Goal: Task Accomplishment & Management: Use online tool/utility

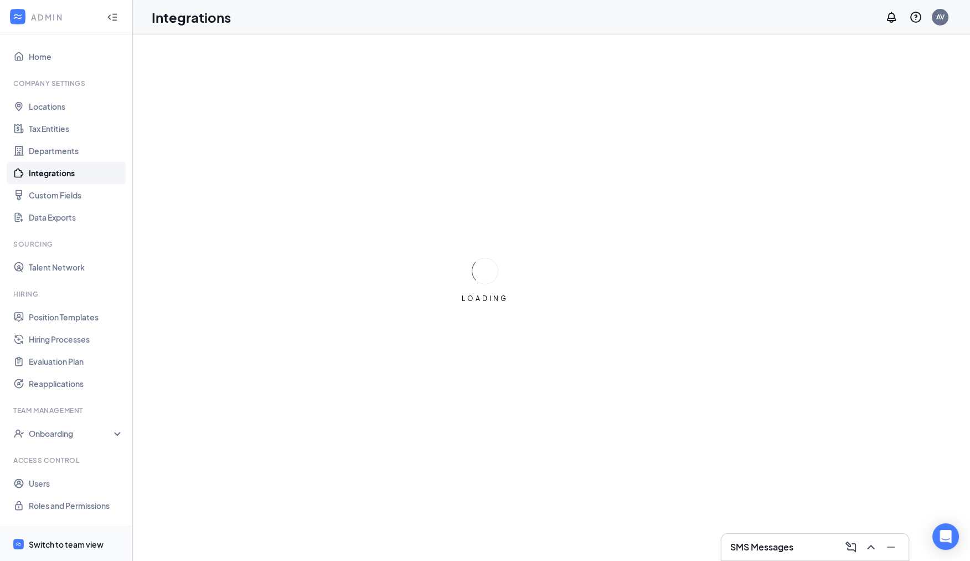
click at [77, 550] on span "Switch to team view" at bounding box center [76, 544] width 95 height 34
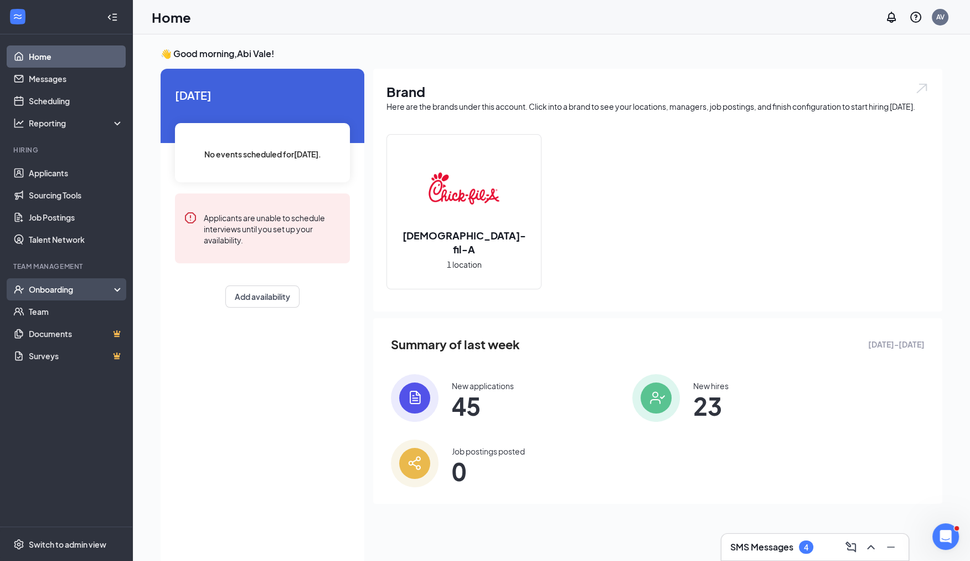
click at [76, 289] on div "Onboarding" at bounding box center [71, 289] width 85 height 11
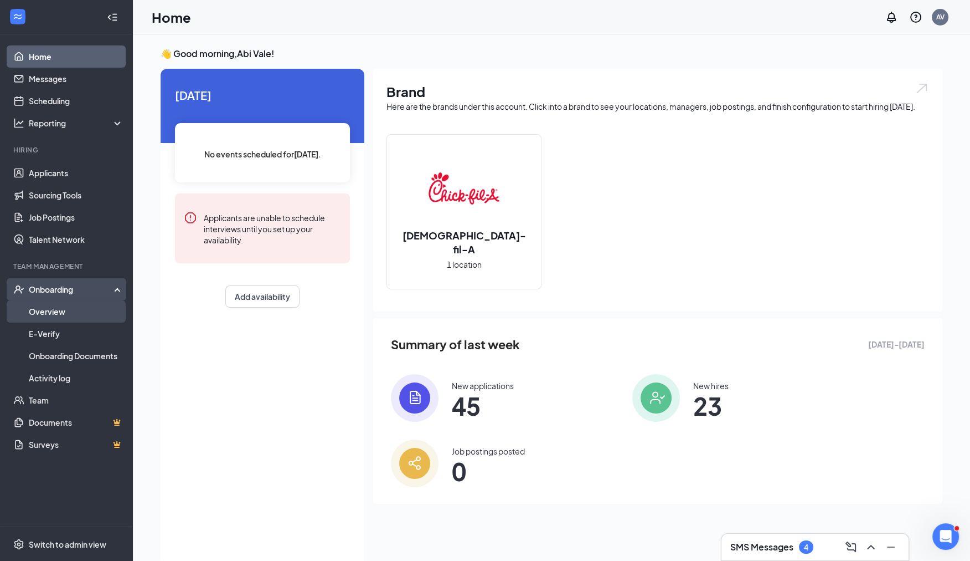
click at [68, 316] on link "Overview" at bounding box center [76, 311] width 95 height 22
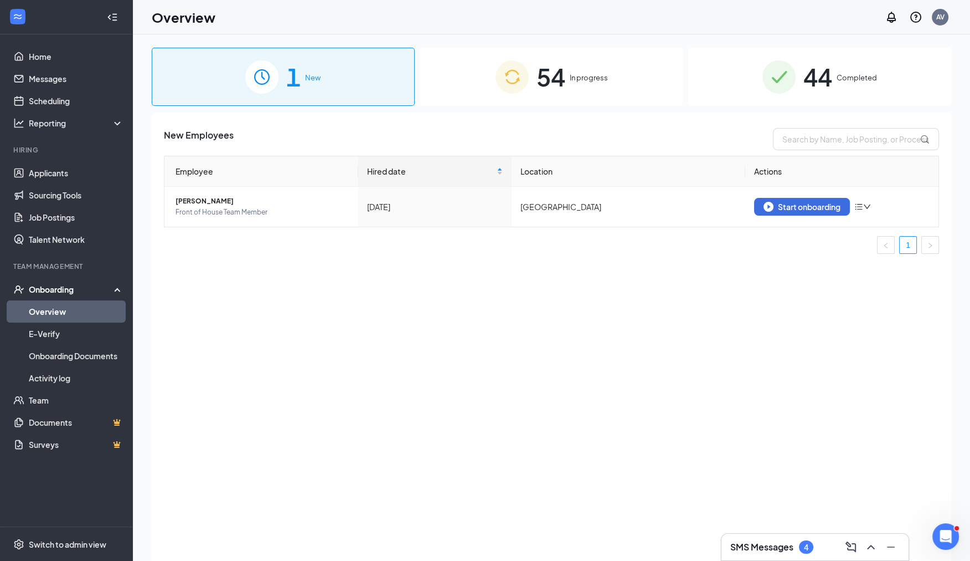
click at [581, 76] on span "In progress" at bounding box center [589, 77] width 38 height 11
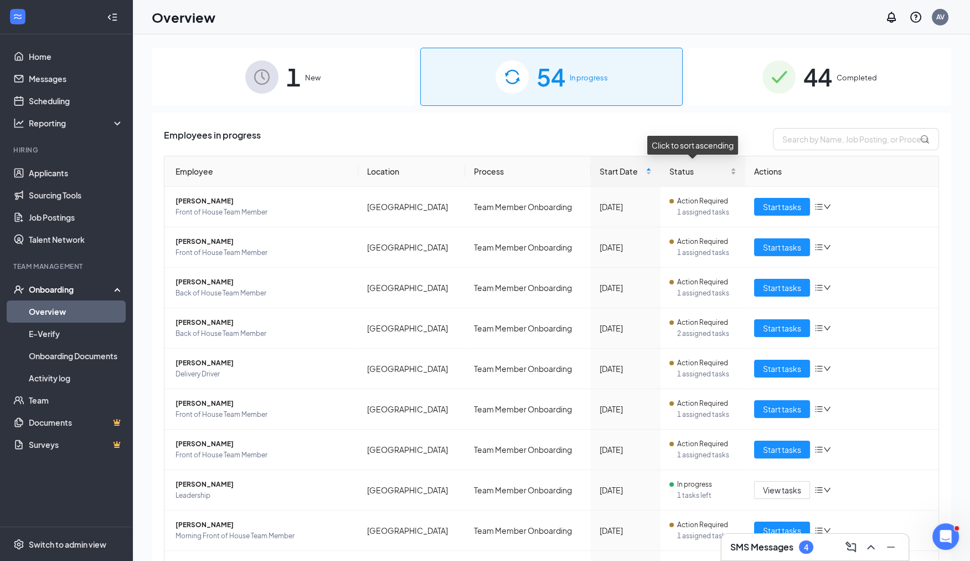
click at [724, 168] on div "Status" at bounding box center [703, 171] width 66 height 12
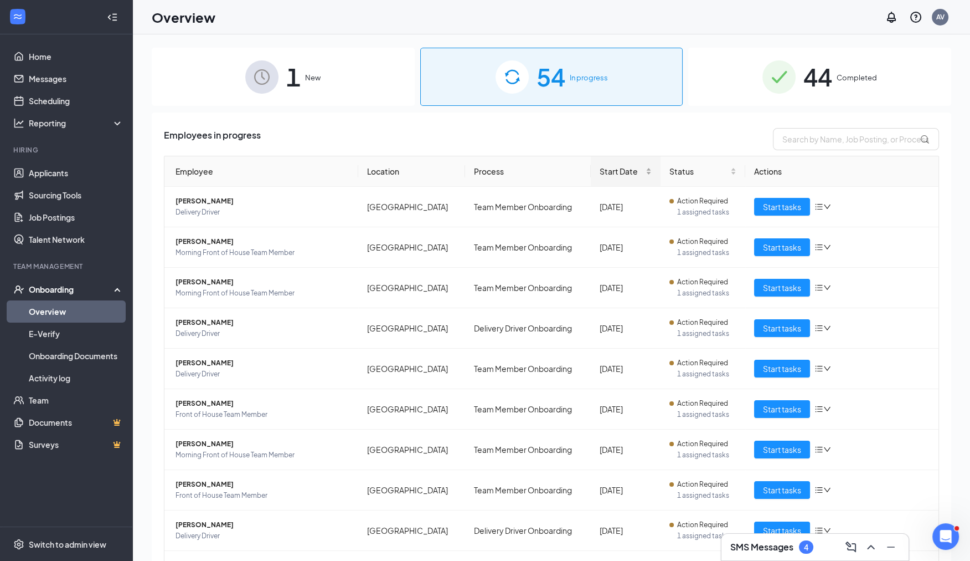
click at [641, 171] on div "Start Date" at bounding box center [626, 171] width 52 height 12
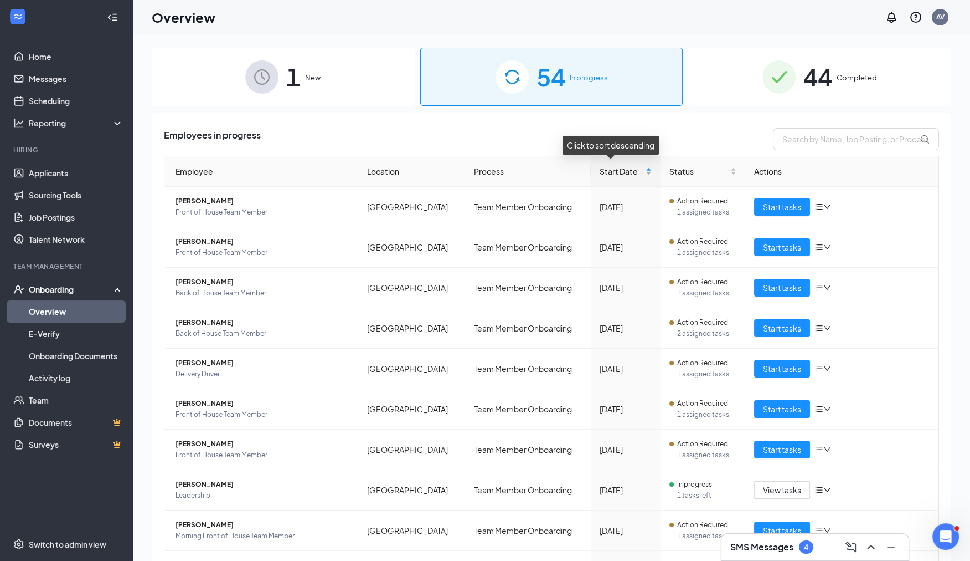
click at [638, 169] on div "Start Date" at bounding box center [626, 171] width 52 height 12
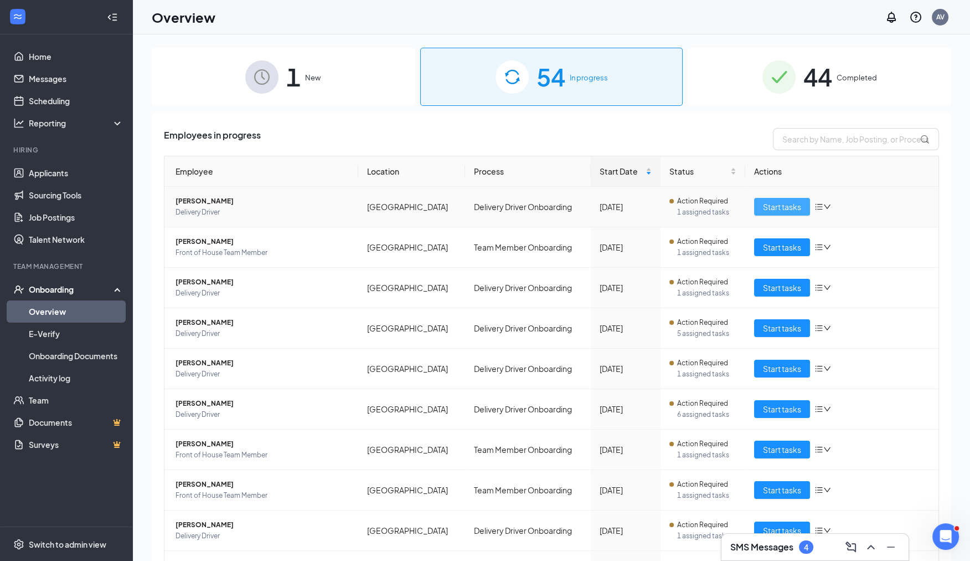
click at [763, 202] on span "Start tasks" at bounding box center [782, 207] width 38 height 12
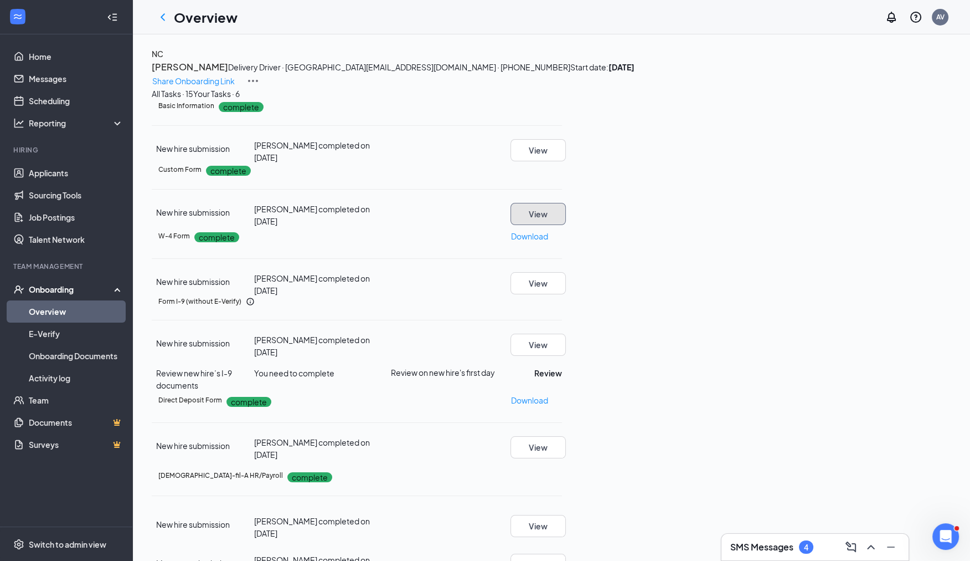
click at [566, 225] on button "View" at bounding box center [538, 214] width 55 height 22
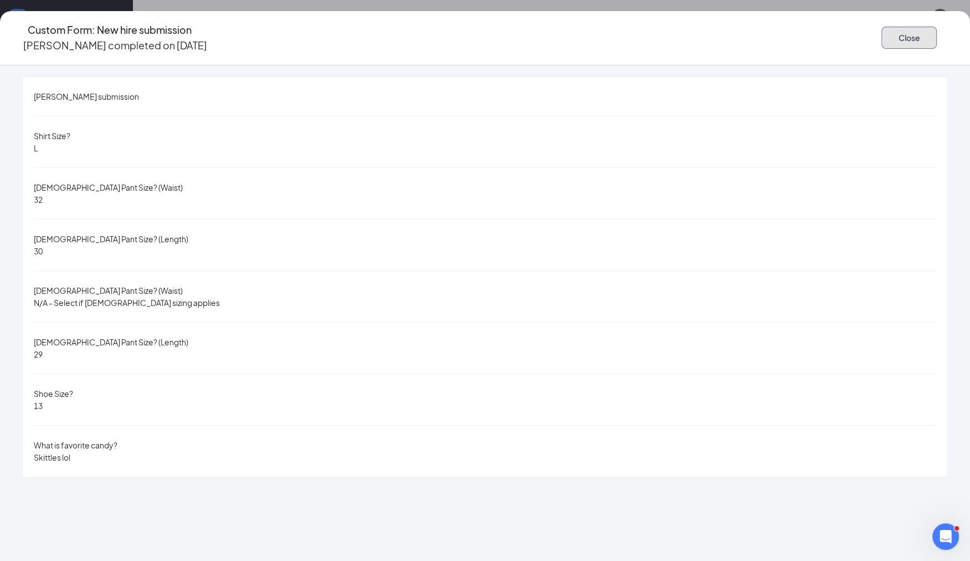
click at [882, 41] on button "Close" at bounding box center [909, 38] width 55 height 22
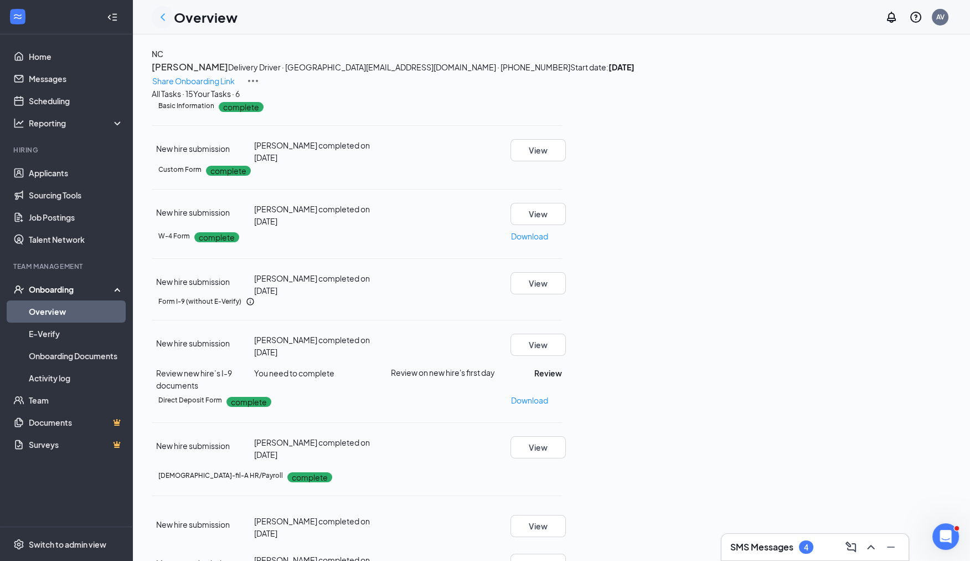
click at [161, 17] on icon "ChevronLeft" at bounding box center [163, 16] width 4 height 7
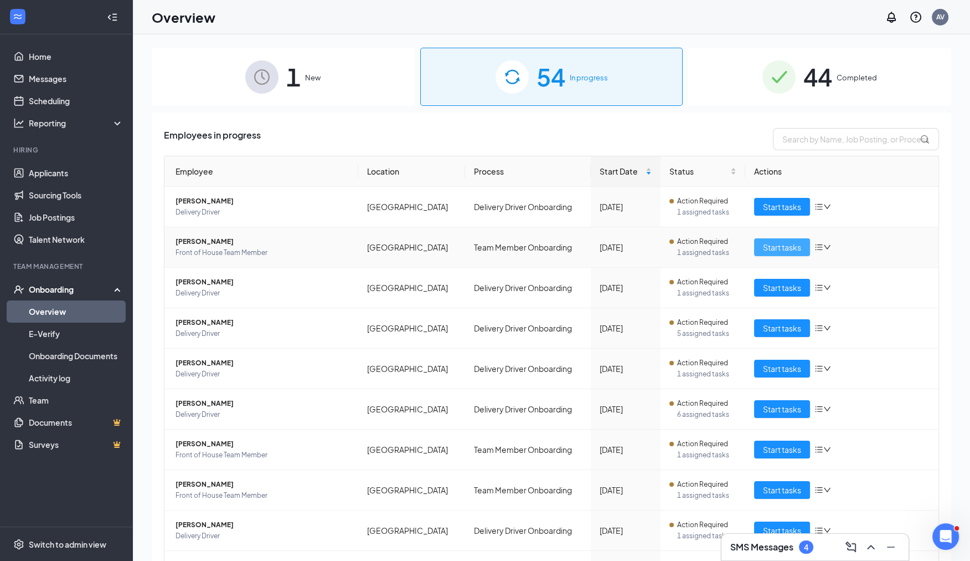
click at [782, 250] on span "Start tasks" at bounding box center [782, 247] width 38 height 12
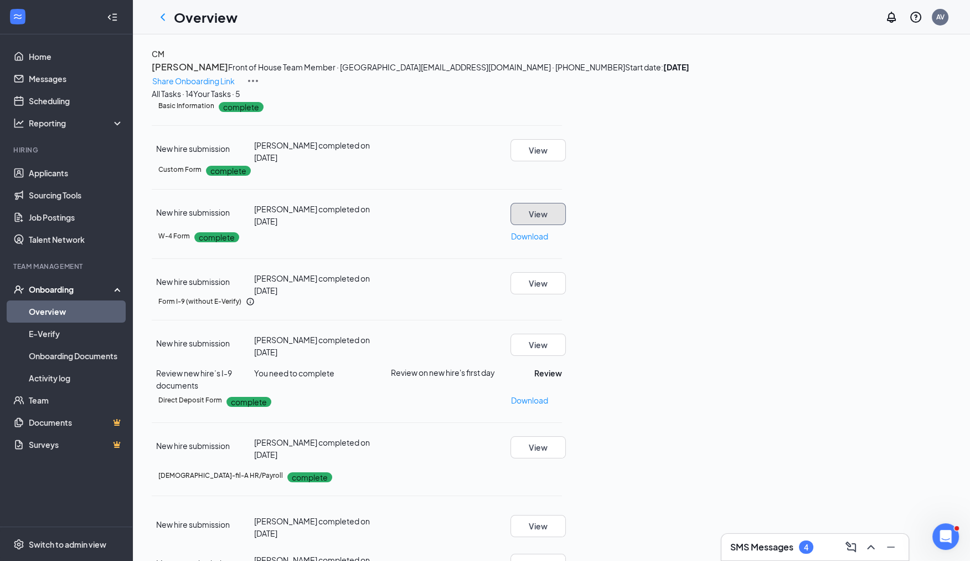
click at [566, 225] on button "View" at bounding box center [538, 214] width 55 height 22
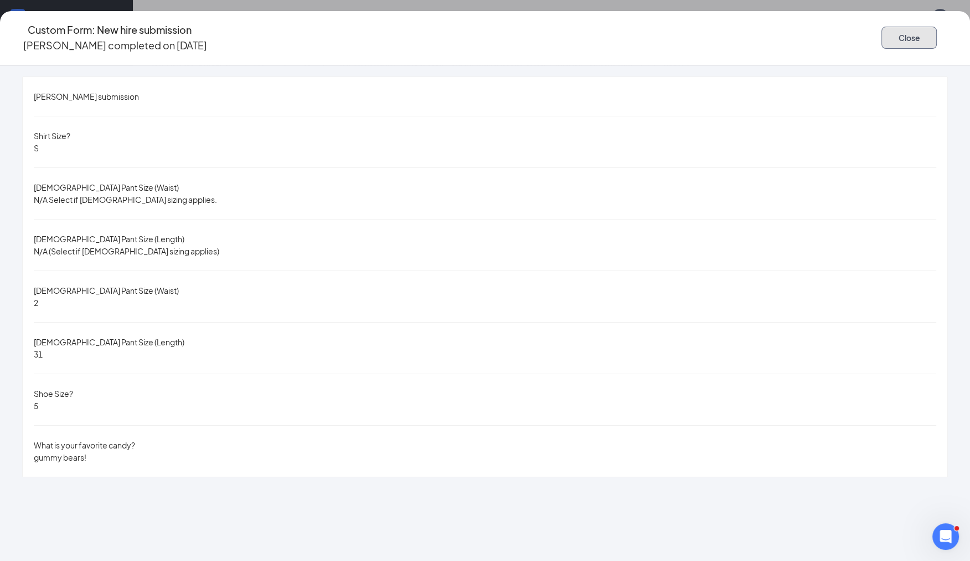
click at [882, 37] on button "Close" at bounding box center [909, 38] width 55 height 22
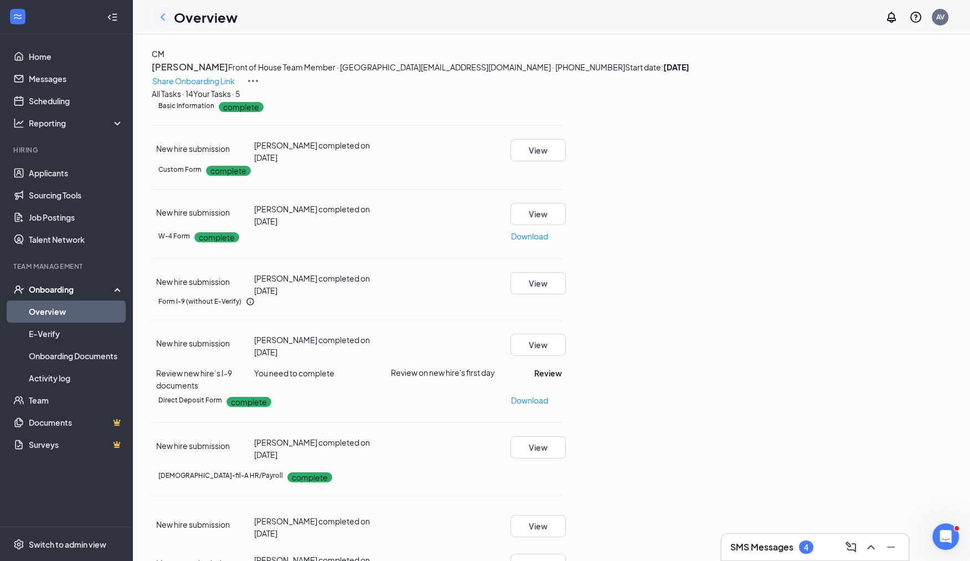
click at [161, 20] on icon "ChevronLeft" at bounding box center [162, 17] width 13 height 13
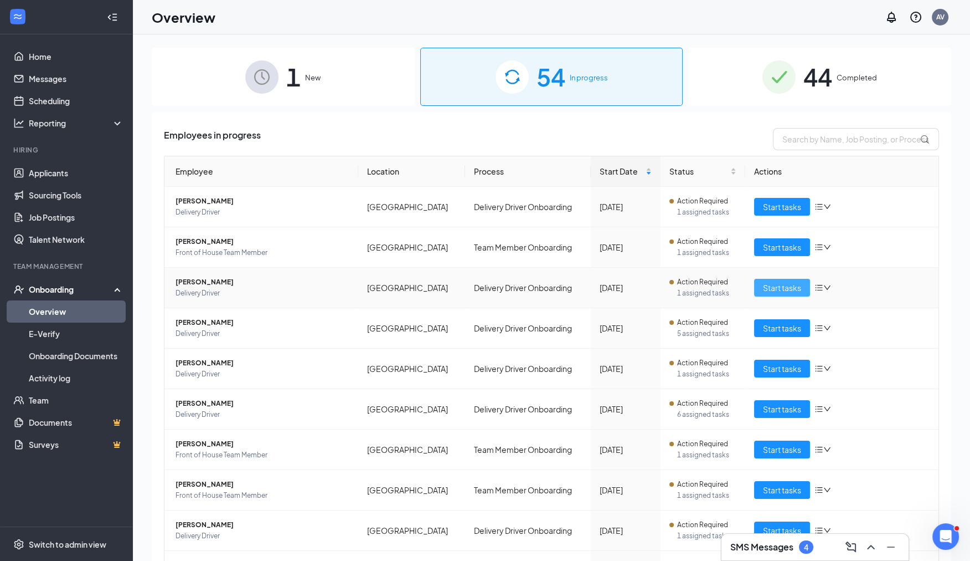
click at [763, 288] on span "Start tasks" at bounding box center [782, 287] width 38 height 12
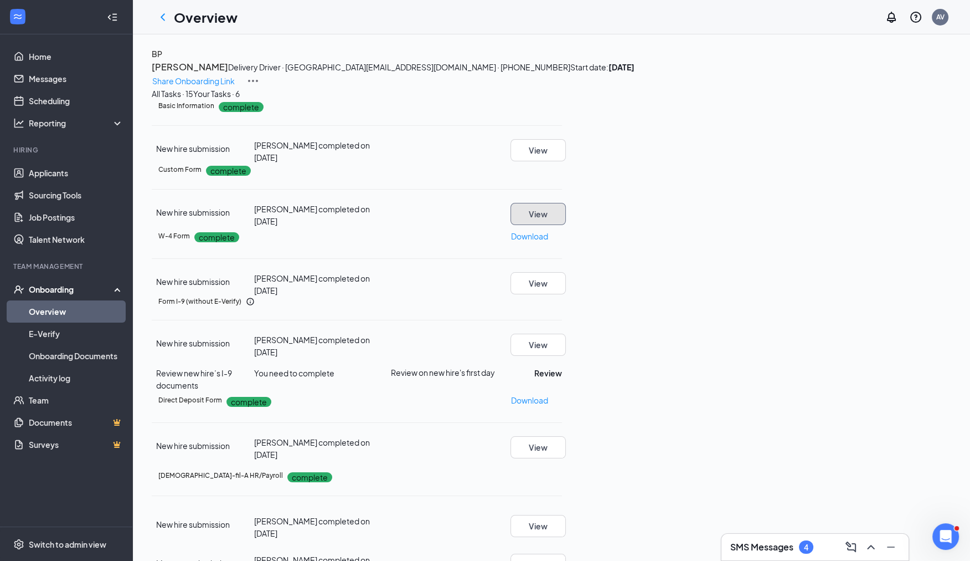
click at [566, 225] on button "View" at bounding box center [538, 214] width 55 height 22
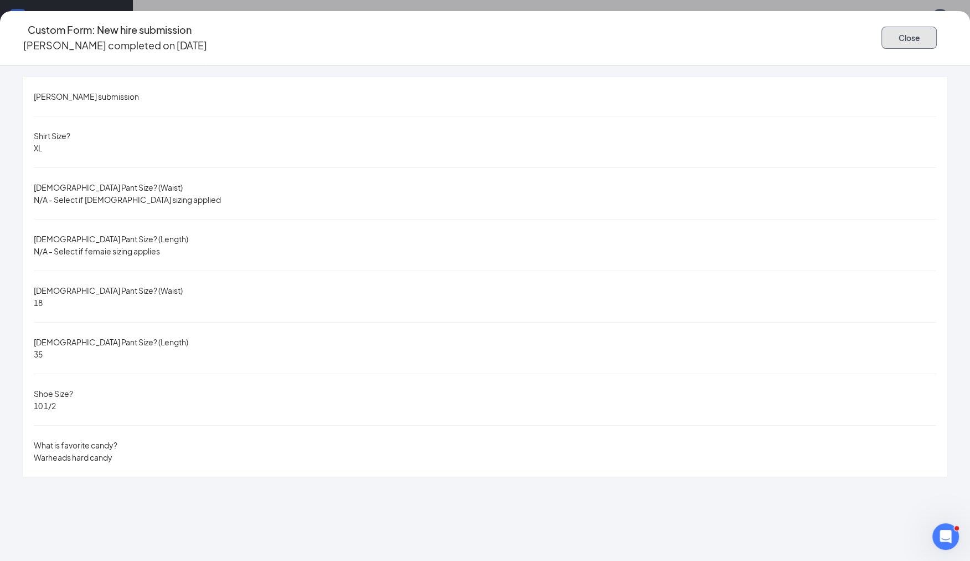
click at [882, 42] on button "Close" at bounding box center [909, 38] width 55 height 22
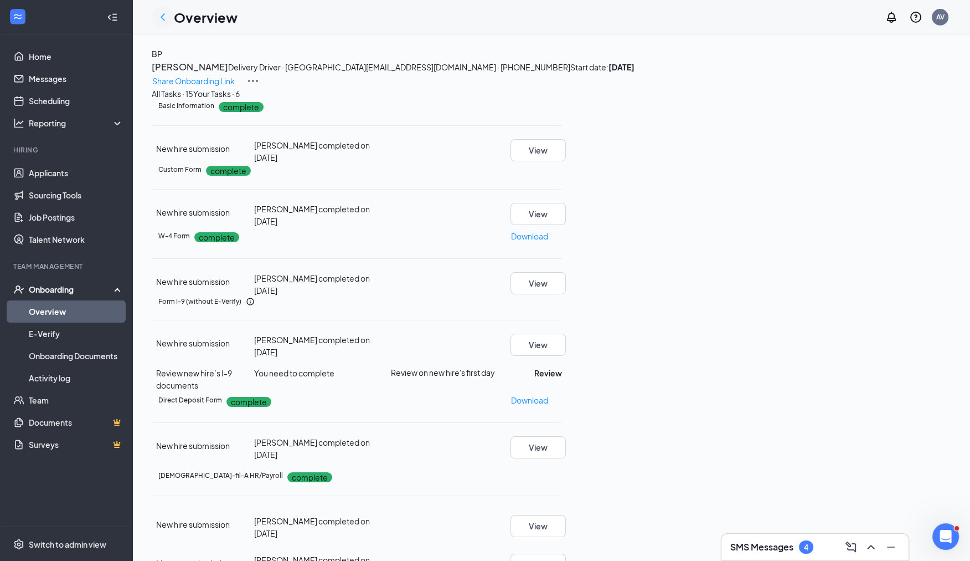
click at [163, 16] on icon "ChevronLeft" at bounding box center [162, 17] width 13 height 13
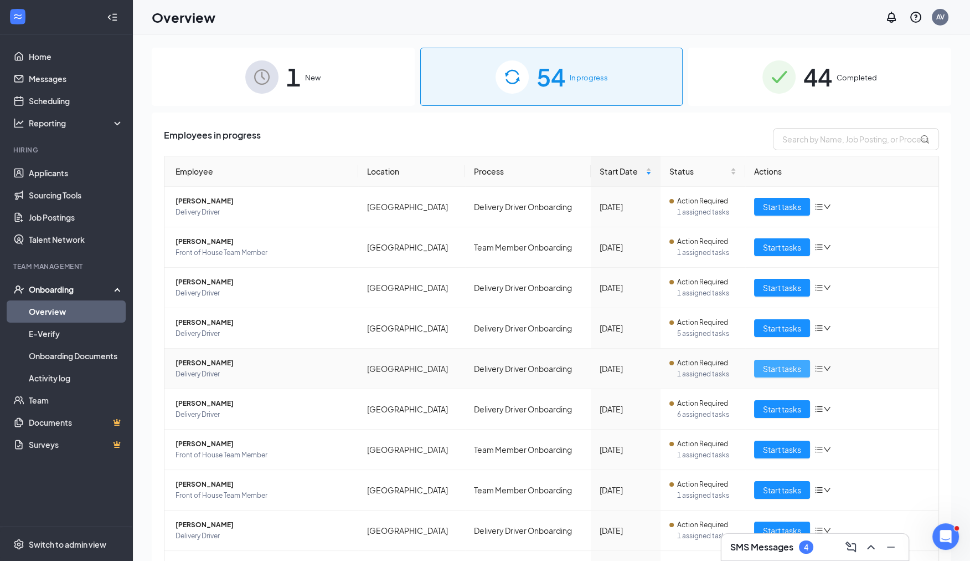
click at [778, 369] on span "Start tasks" at bounding box center [782, 368] width 38 height 12
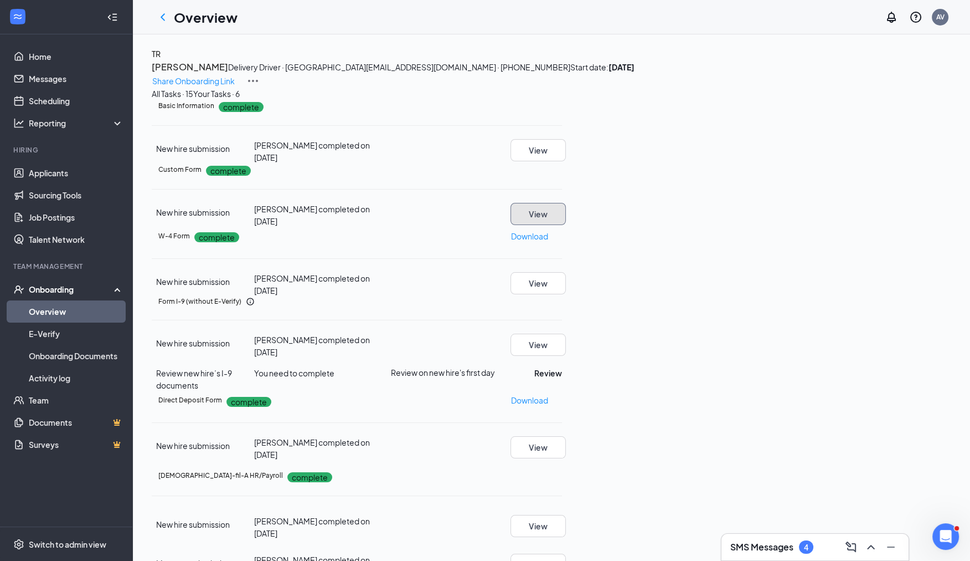
click at [566, 225] on button "View" at bounding box center [538, 214] width 55 height 22
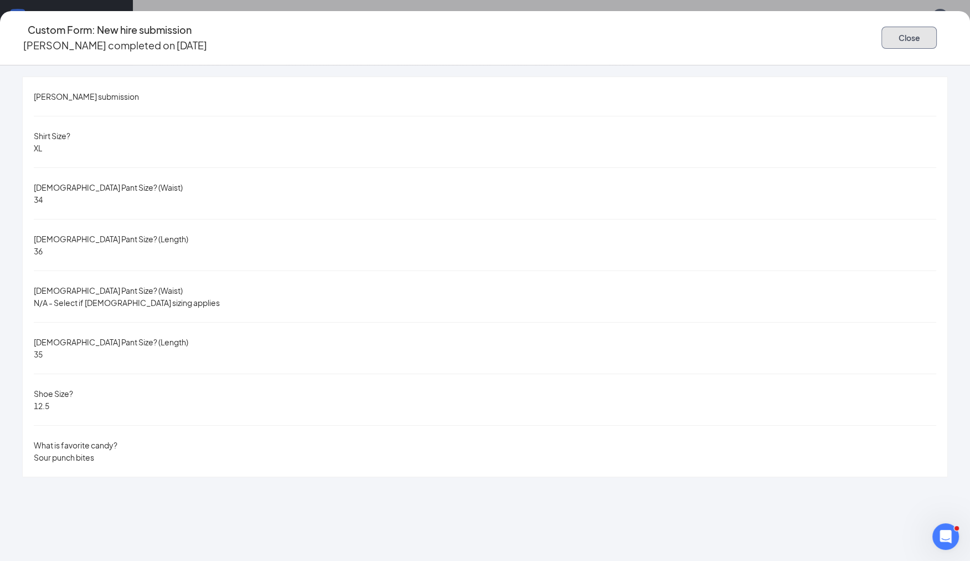
click at [882, 27] on button "Close" at bounding box center [909, 38] width 55 height 22
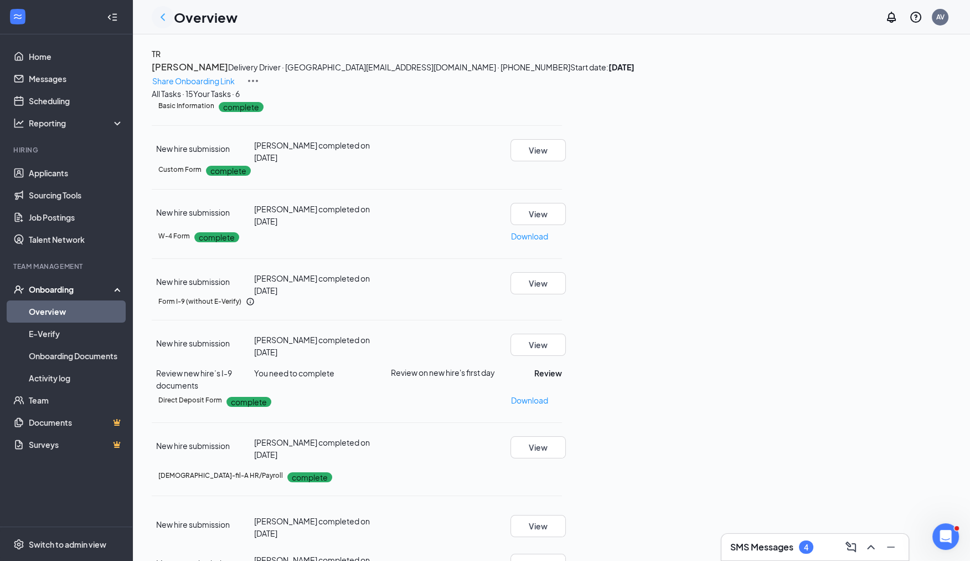
click at [162, 11] on icon "ChevronLeft" at bounding box center [162, 17] width 13 height 13
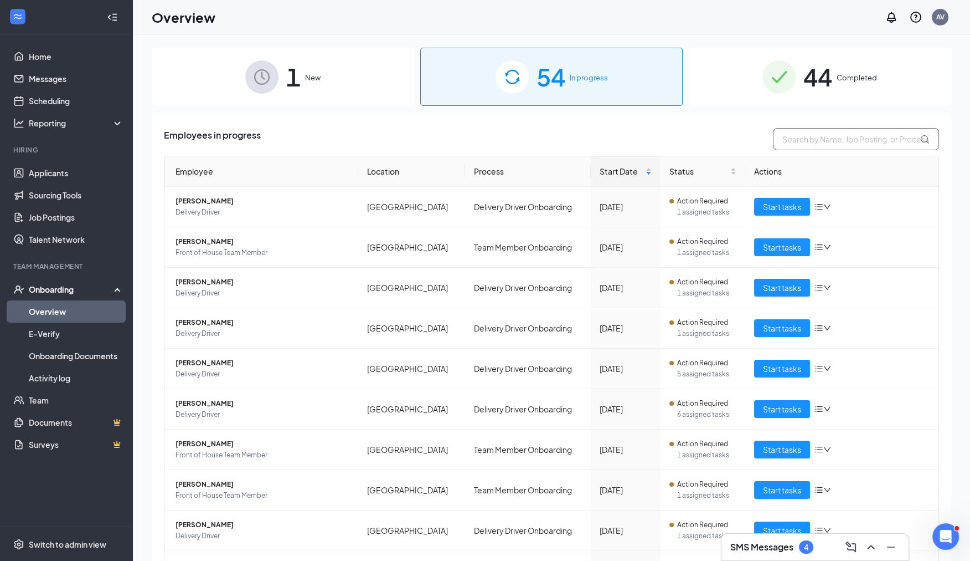
click at [805, 145] on input "text" at bounding box center [856, 139] width 166 height 22
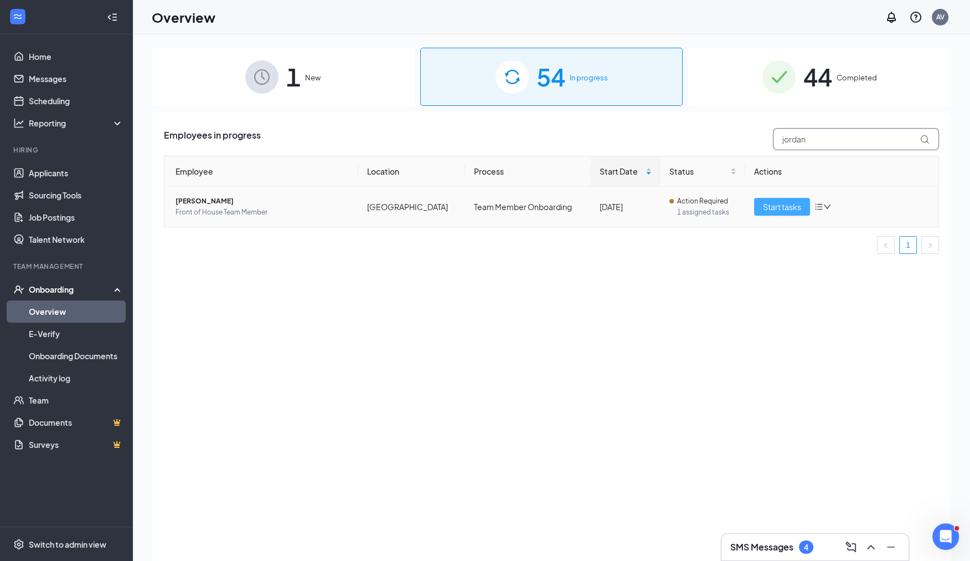
type input "jordan"
click at [792, 205] on span "Start tasks" at bounding box center [782, 207] width 38 height 12
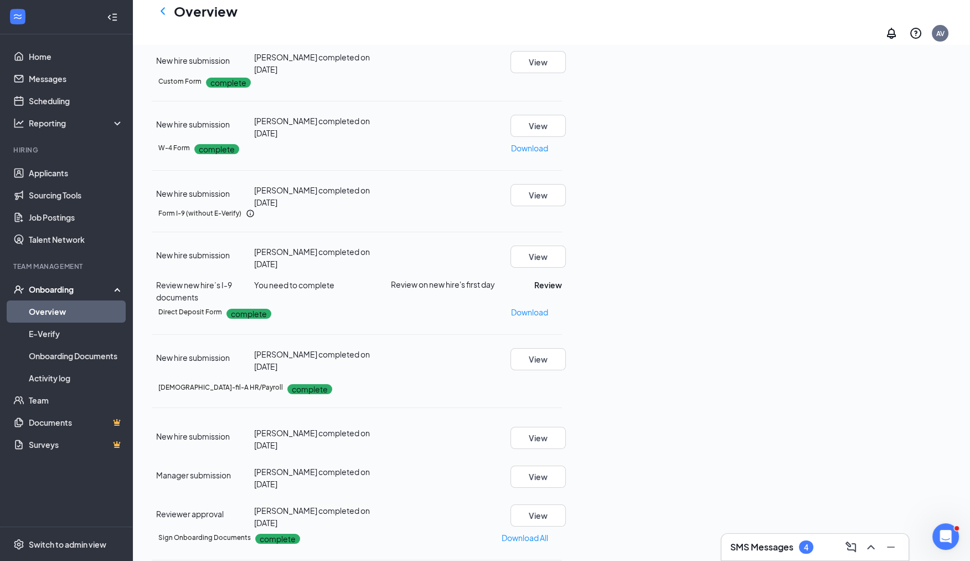
scroll to position [98, 0]
click at [566, 465] on button "View" at bounding box center [538, 476] width 55 height 22
click at [566, 504] on button "View" at bounding box center [538, 515] width 55 height 22
click at [566, 137] on button "View" at bounding box center [538, 126] width 55 height 22
